Goal: Task Accomplishment & Management: Use online tool/utility

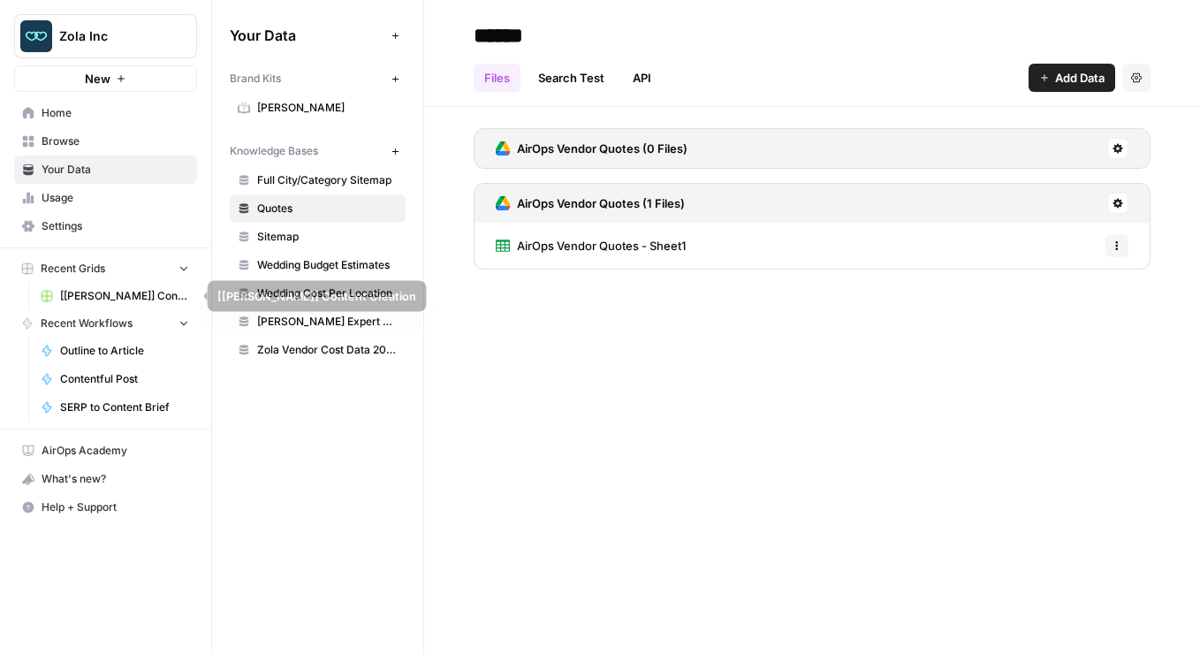
click at [127, 288] on span "[[PERSON_NAME]] Content Creation" at bounding box center [124, 296] width 129 height 16
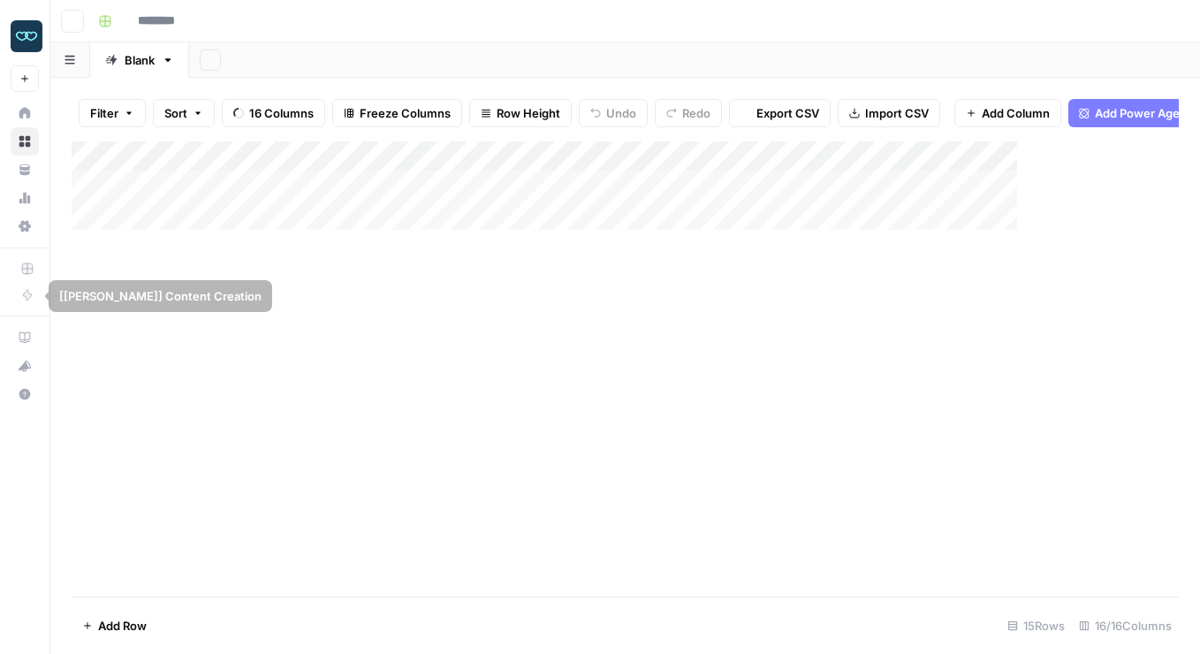
type input "**********"
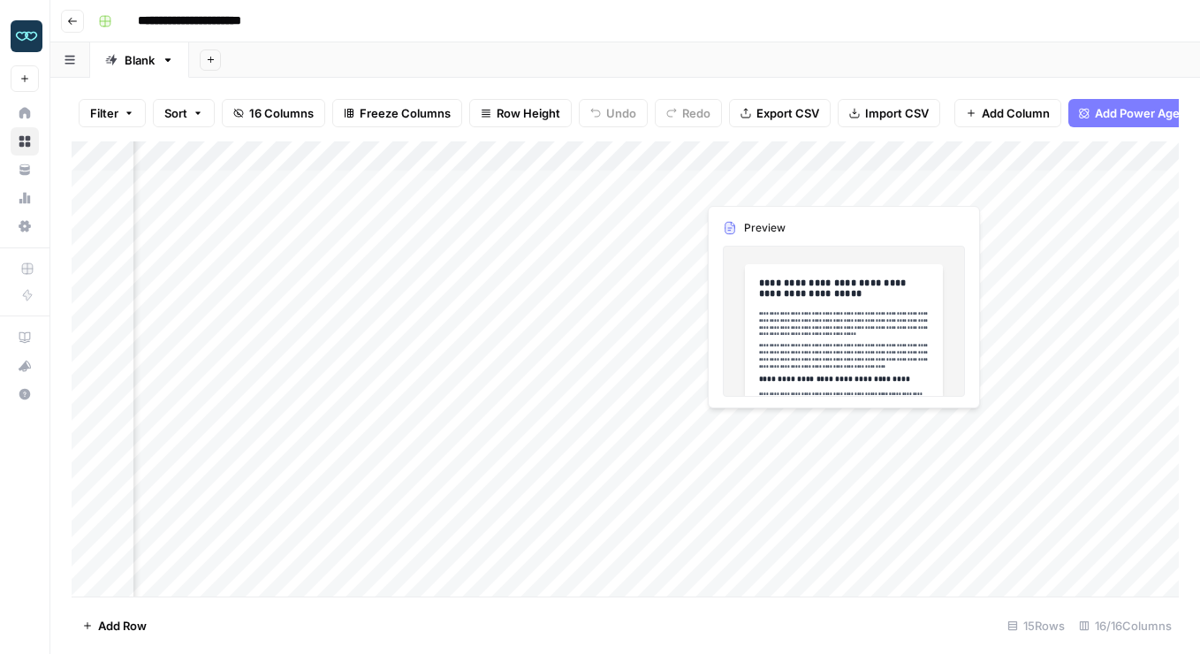
scroll to position [0, 1374]
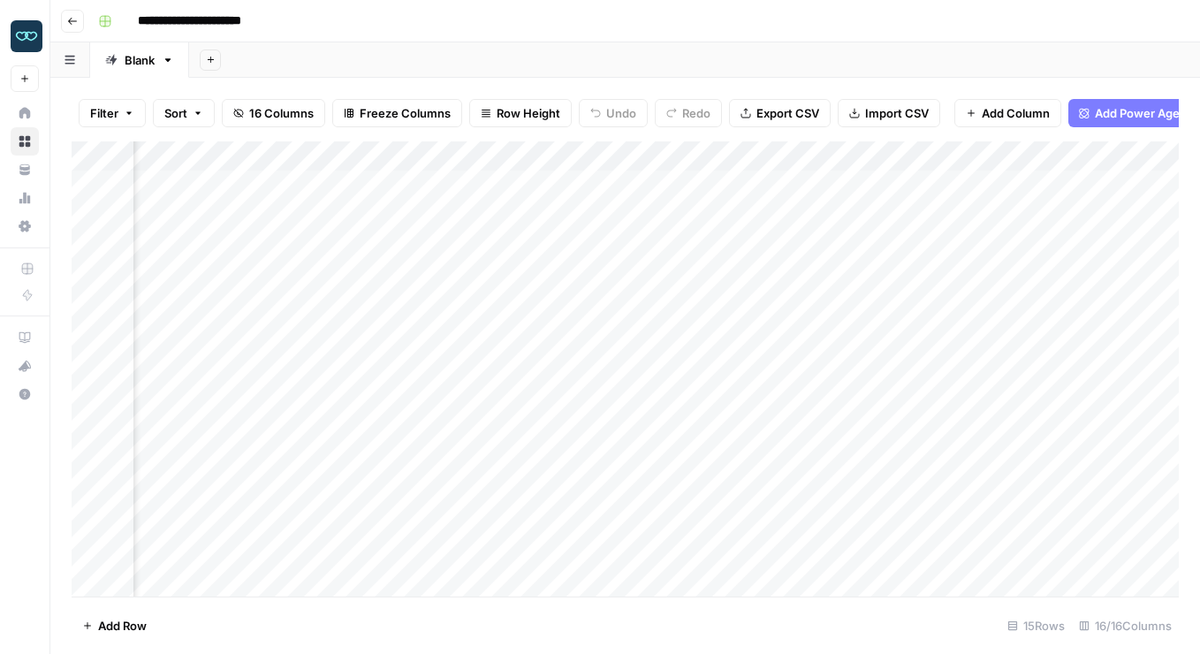
click at [734, 186] on div "Add Column" at bounding box center [625, 368] width 1107 height 455
